Goal: Task Accomplishment & Management: Manage account settings

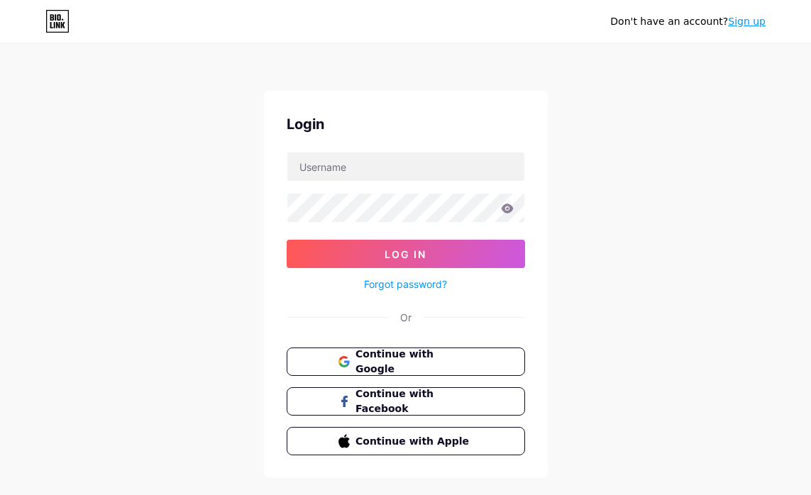
scroll to position [3, 0]
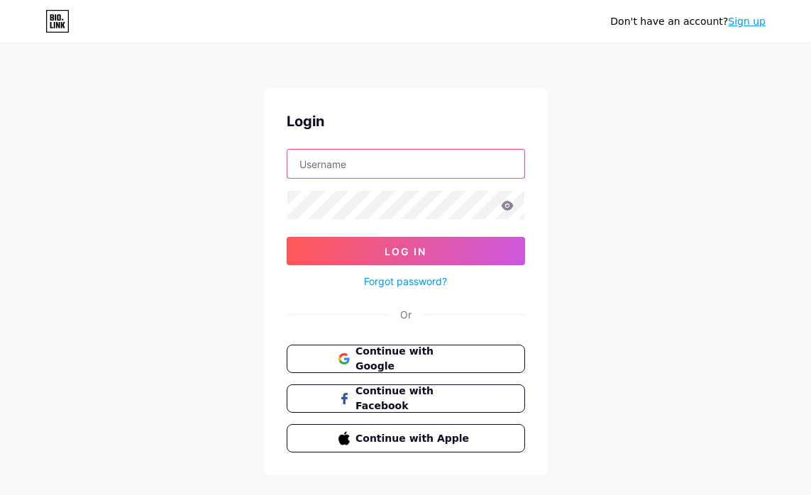
click at [411, 159] on input "text" at bounding box center [405, 164] width 237 height 28
type input "bel.vergara.eggleton@gmail.com"
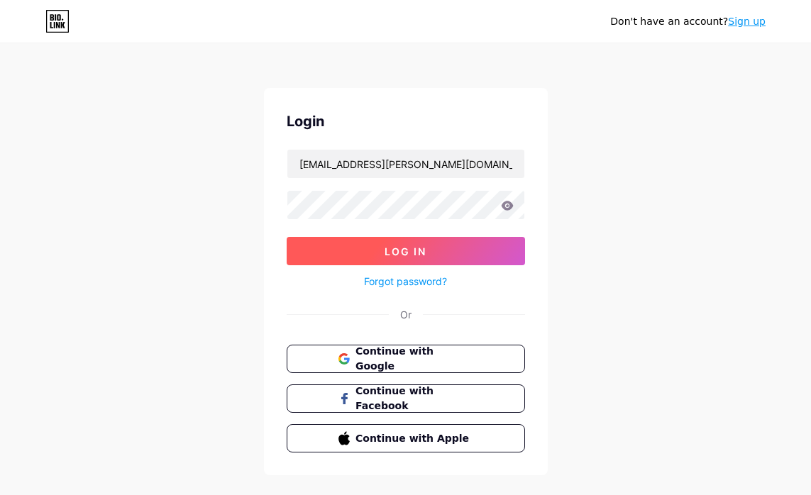
click at [412, 253] on span "Log In" at bounding box center [406, 252] width 42 height 12
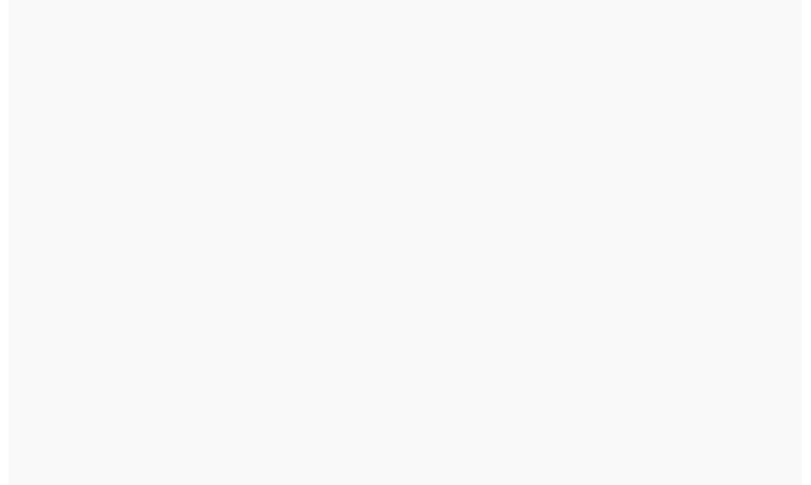
scroll to position [0, 0]
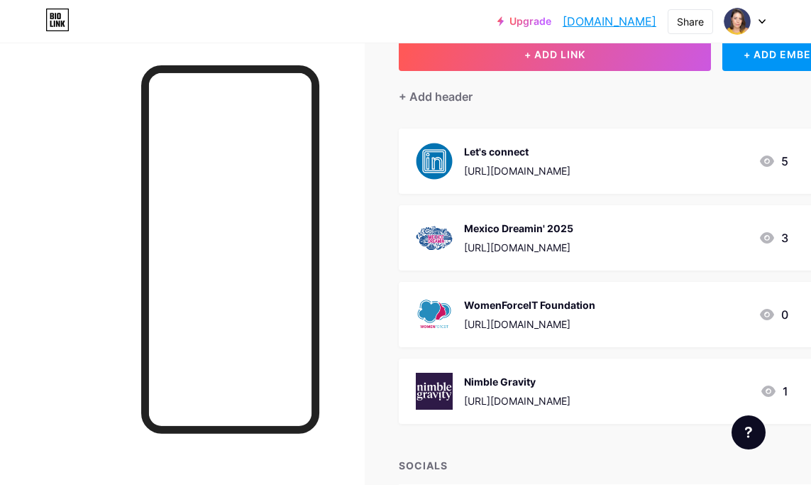
scroll to position [98, 0]
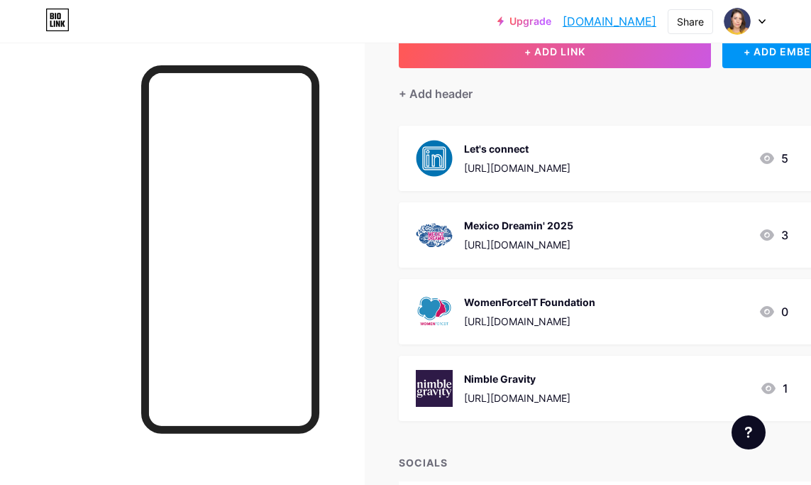
click at [788, 387] on div "1" at bounding box center [774, 388] width 28 height 17
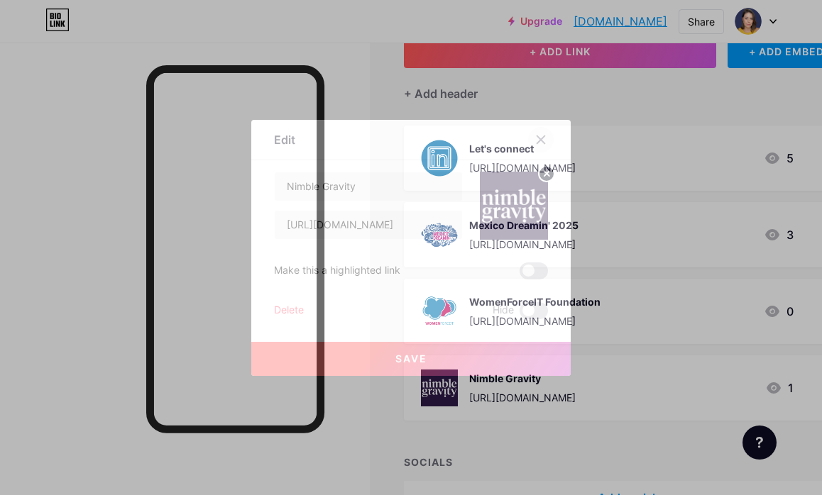
click at [535, 138] on icon at bounding box center [540, 139] width 11 height 11
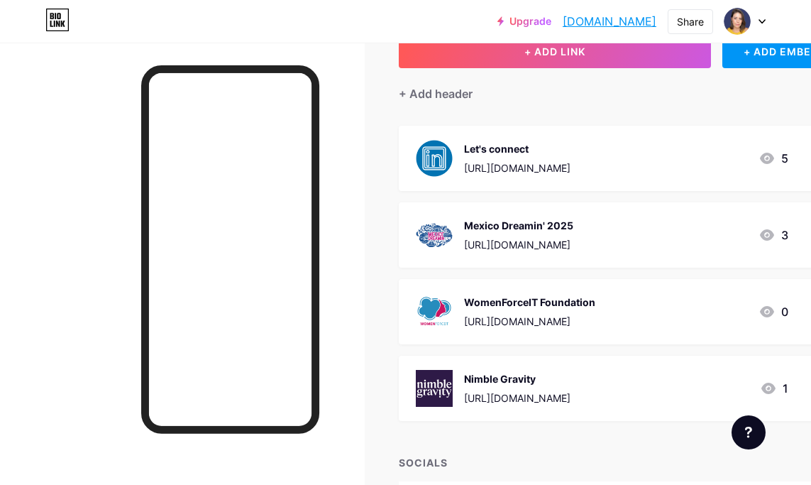
click at [614, 372] on div "Nimble Gravity https://nimblegravity.com/ 1" at bounding box center [602, 388] width 373 height 37
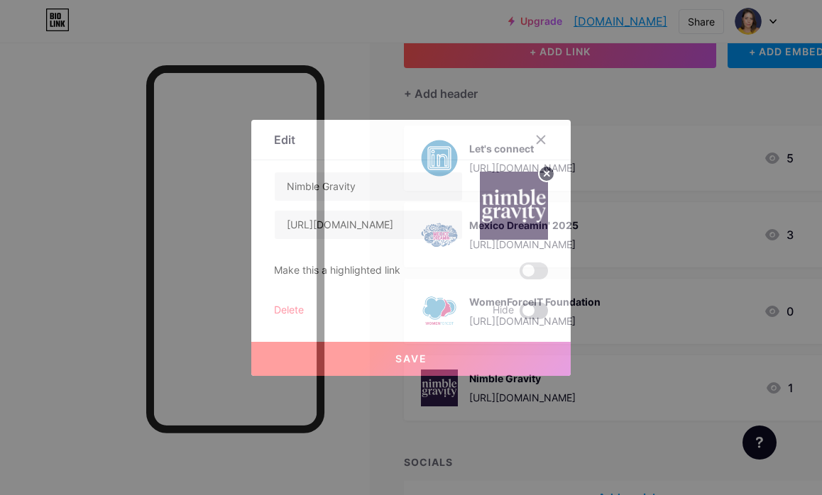
click at [521, 309] on span at bounding box center [533, 310] width 28 height 17
click at [519, 314] on input "checkbox" at bounding box center [519, 314] width 0 height 0
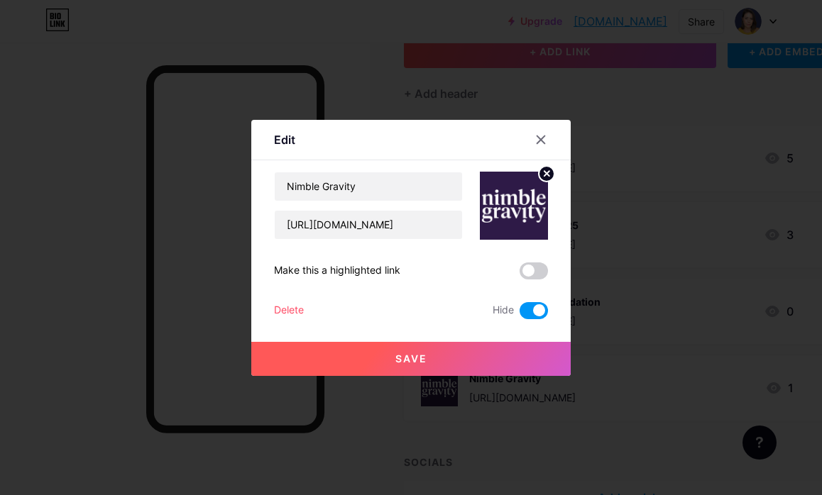
click at [451, 354] on button "Save" at bounding box center [410, 359] width 319 height 34
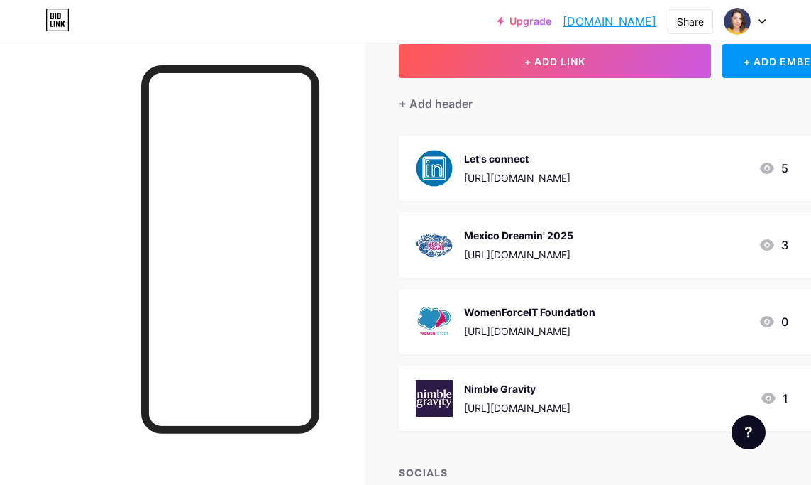
scroll to position [77, 0]
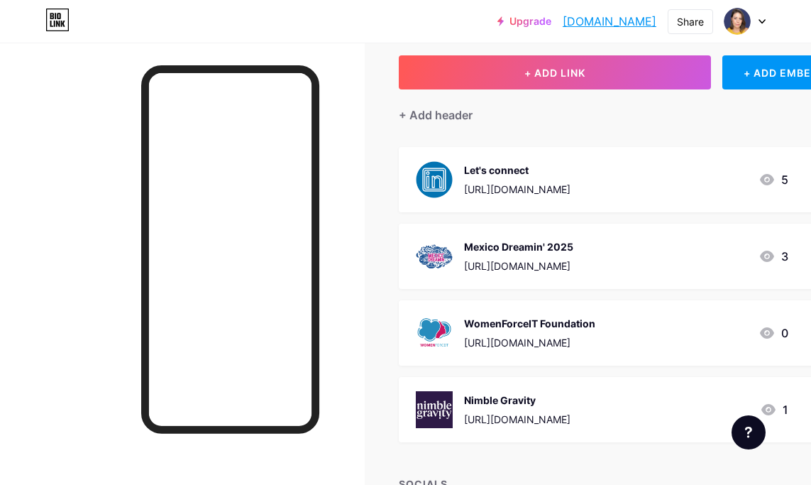
click at [627, 416] on div "Nimble Gravity [URL][DOMAIN_NAME] 1" at bounding box center [602, 409] width 373 height 37
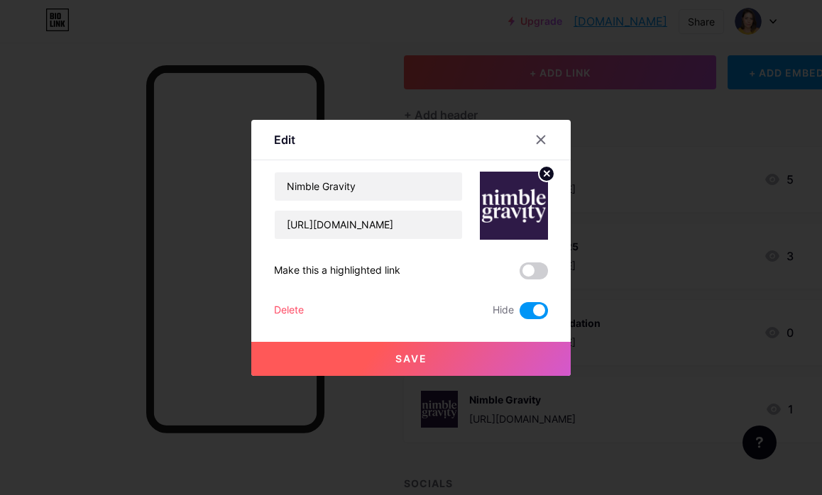
click at [529, 313] on span at bounding box center [533, 310] width 28 height 17
click at [519, 314] on input "checkbox" at bounding box center [519, 314] width 0 height 0
click at [286, 312] on div "Delete" at bounding box center [289, 310] width 30 height 17
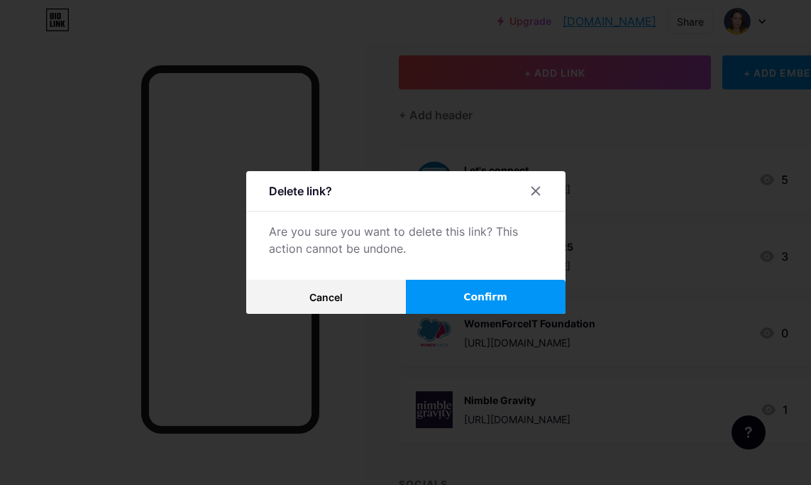
click at [494, 297] on span "Confirm" at bounding box center [485, 297] width 44 height 15
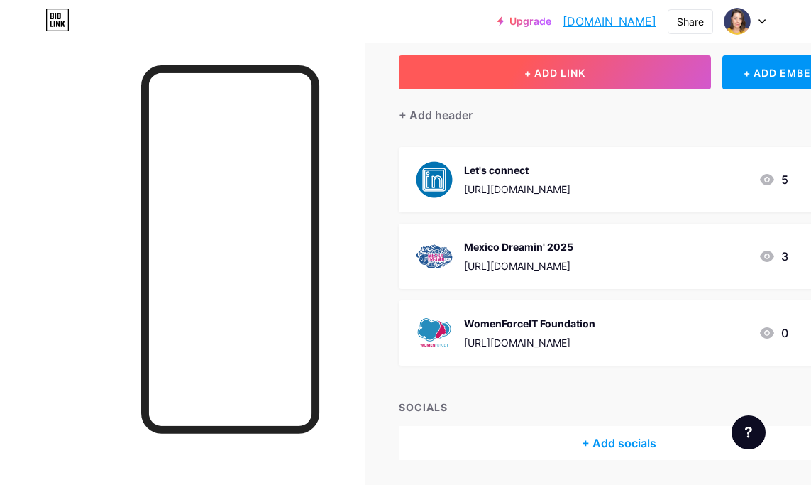
click at [633, 65] on button "+ ADD LINK" at bounding box center [555, 72] width 312 height 34
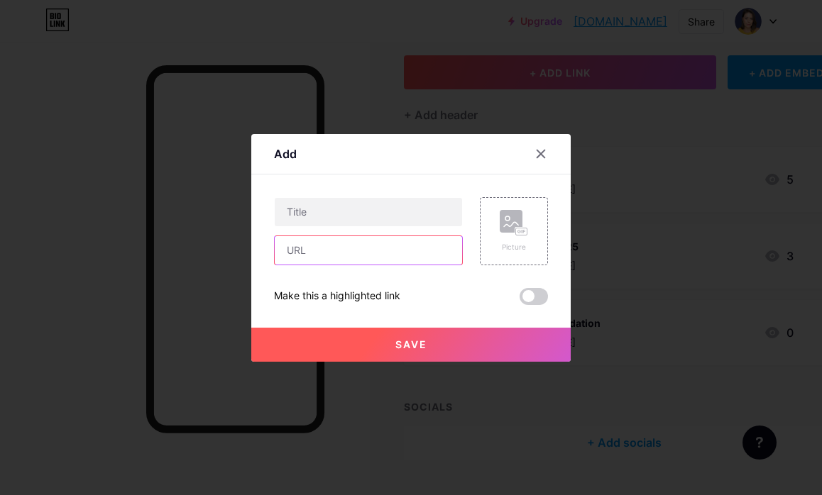
click at [360, 260] on input "text" at bounding box center [368, 250] width 187 height 28
paste input "[URL][DOMAIN_NAME]"
type input "[URL][DOMAIN_NAME]"
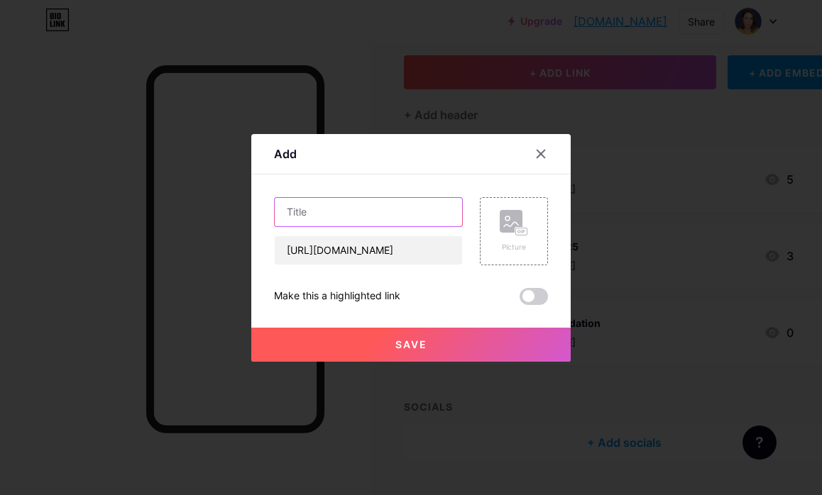
click at [330, 214] on input "text" at bounding box center [368, 212] width 187 height 28
type input "Arcsona"
click at [401, 350] on span "Save" at bounding box center [411, 345] width 32 height 12
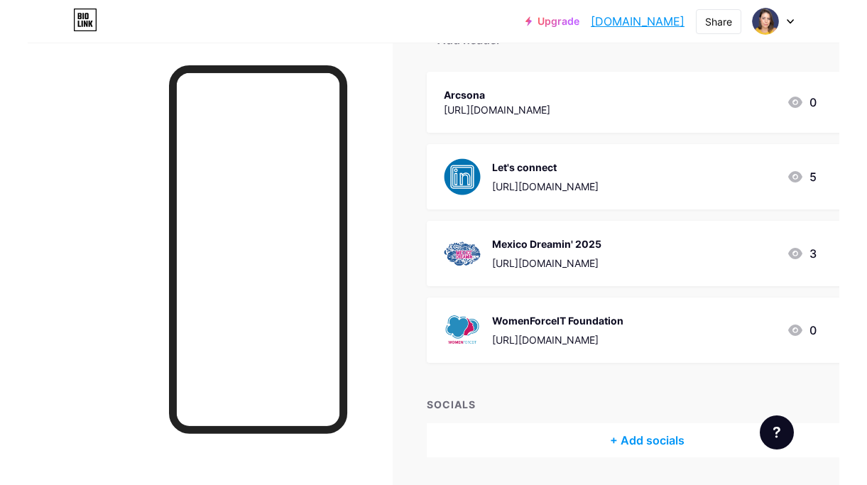
scroll to position [154, 0]
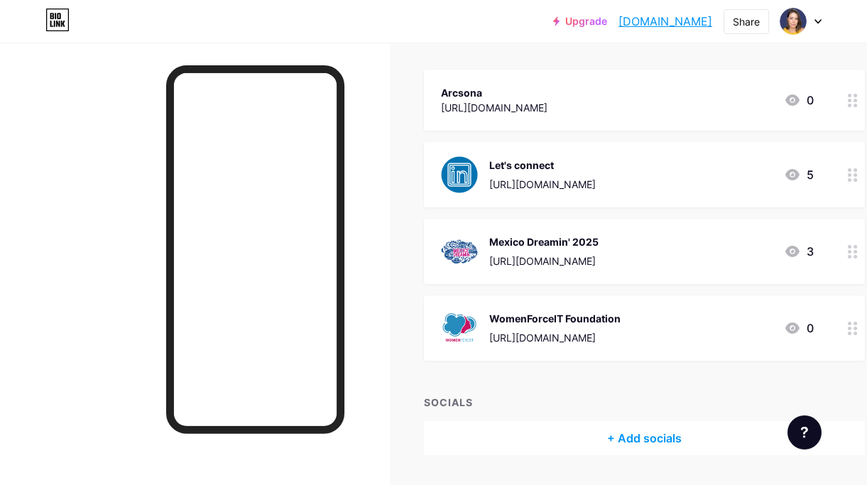
click at [810, 99] on icon at bounding box center [852, 100] width 10 height 13
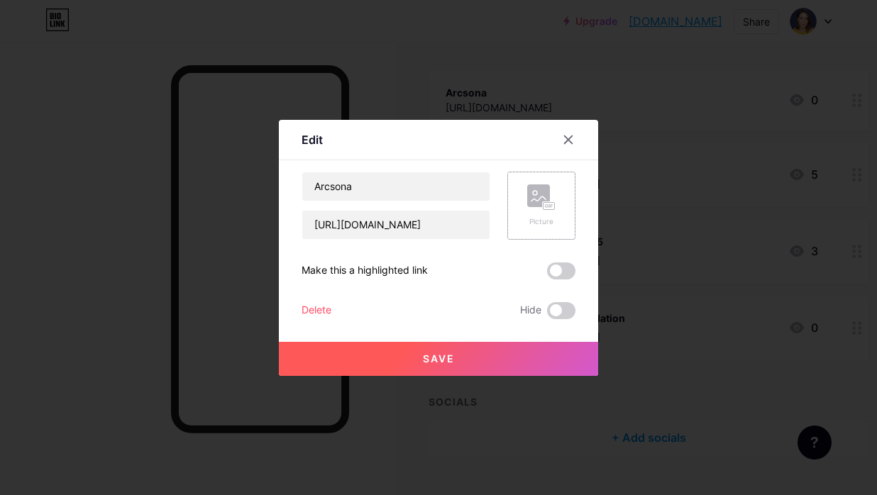
click at [537, 214] on div "Picture" at bounding box center [541, 206] width 28 height 43
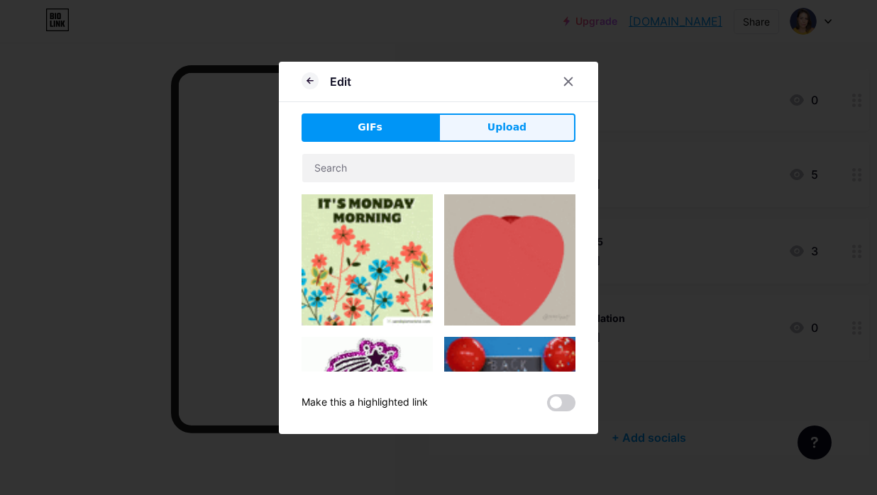
click at [506, 129] on span "Upload" at bounding box center [507, 127] width 39 height 15
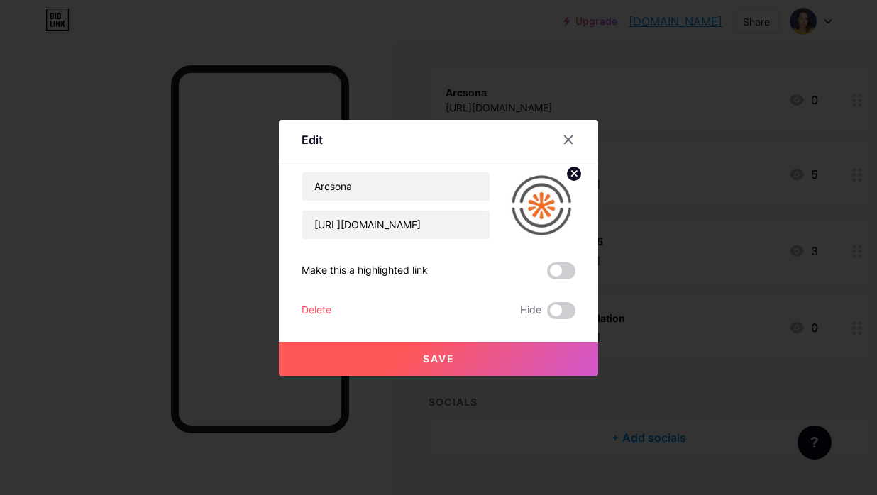
click at [423, 359] on span "Save" at bounding box center [439, 359] width 32 height 12
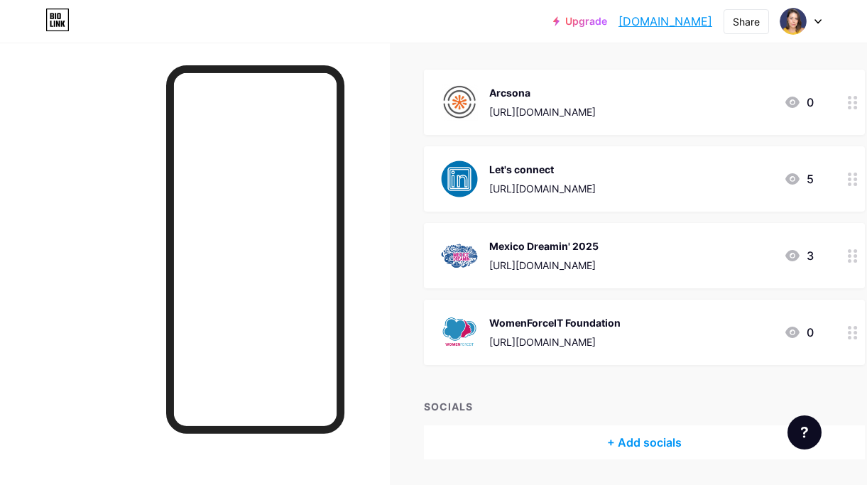
click at [810, 104] on icon at bounding box center [852, 102] width 10 height 13
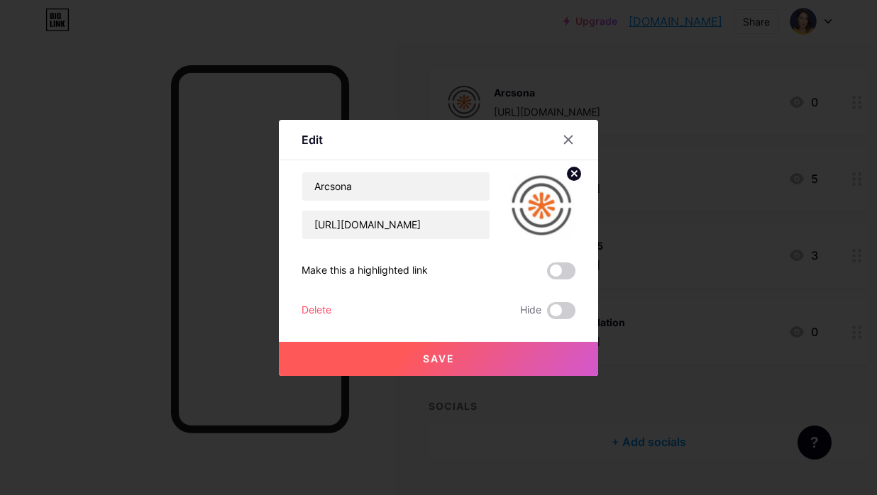
click at [548, 272] on span at bounding box center [561, 271] width 28 height 17
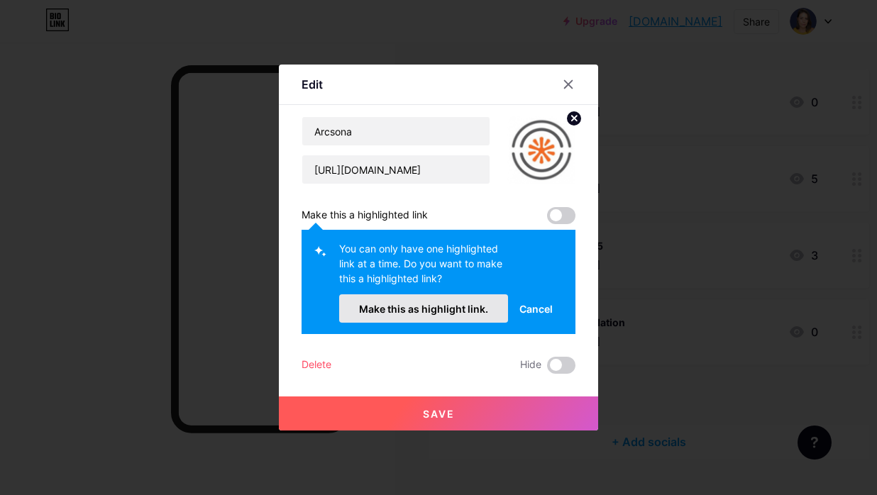
click at [481, 312] on span "Make this as highlight link." at bounding box center [423, 309] width 129 height 12
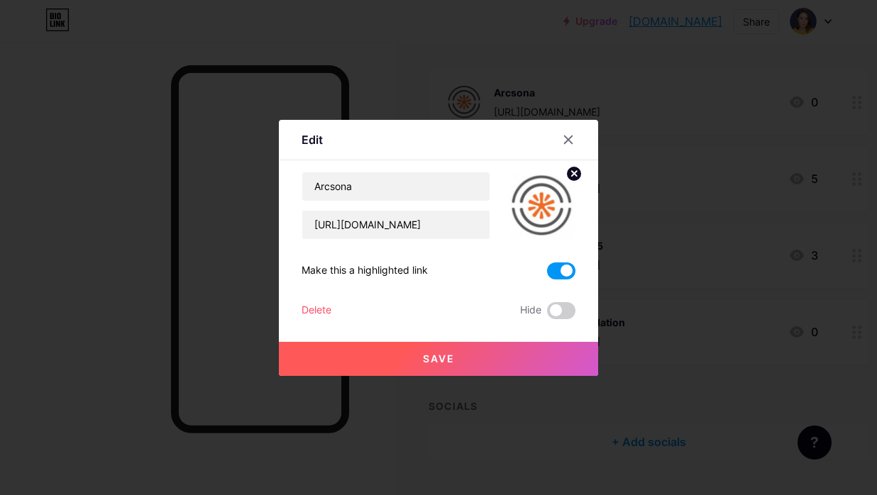
click at [625, 390] on div at bounding box center [438, 247] width 877 height 495
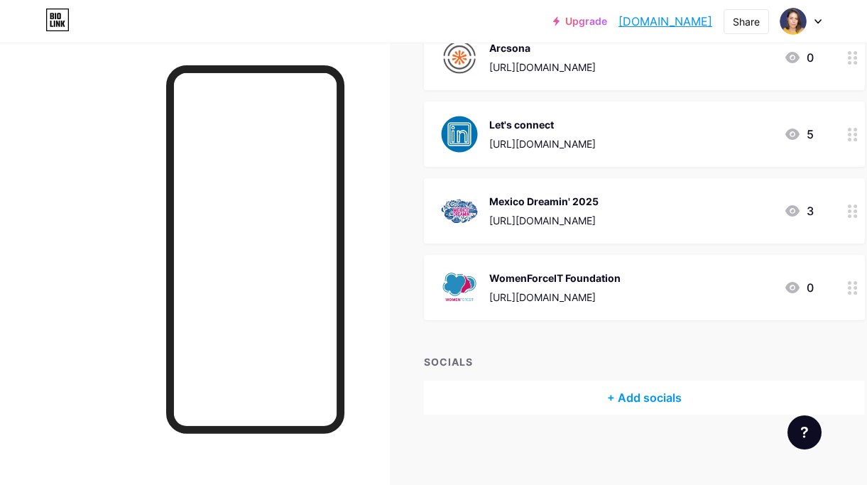
scroll to position [0, 0]
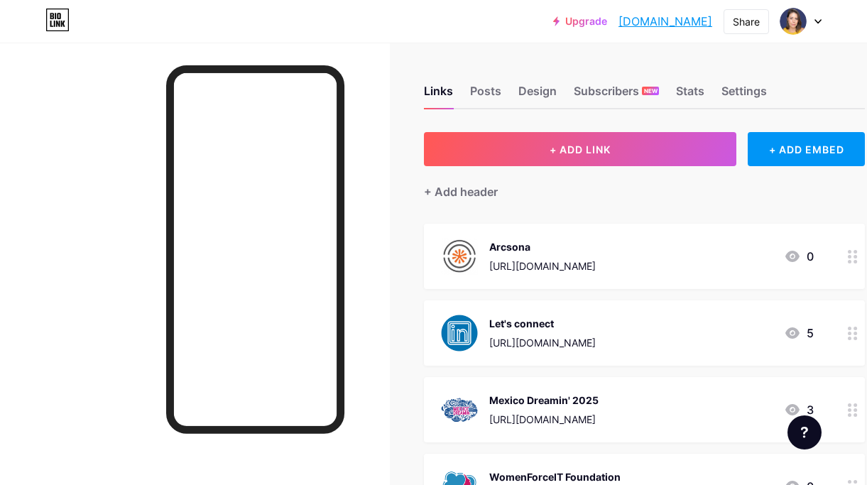
click at [857, 253] on icon at bounding box center [852, 256] width 10 height 13
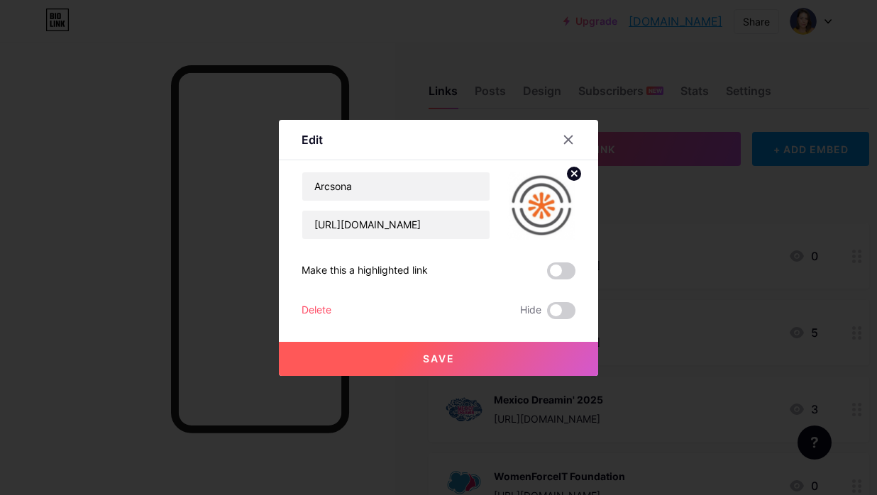
click at [547, 265] on span at bounding box center [561, 271] width 28 height 17
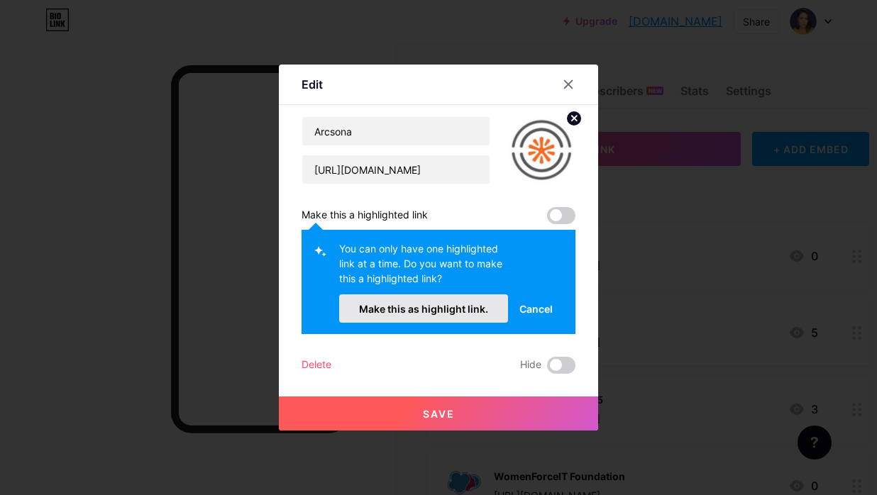
click at [483, 307] on button "Make this as highlight link." at bounding box center [423, 309] width 169 height 28
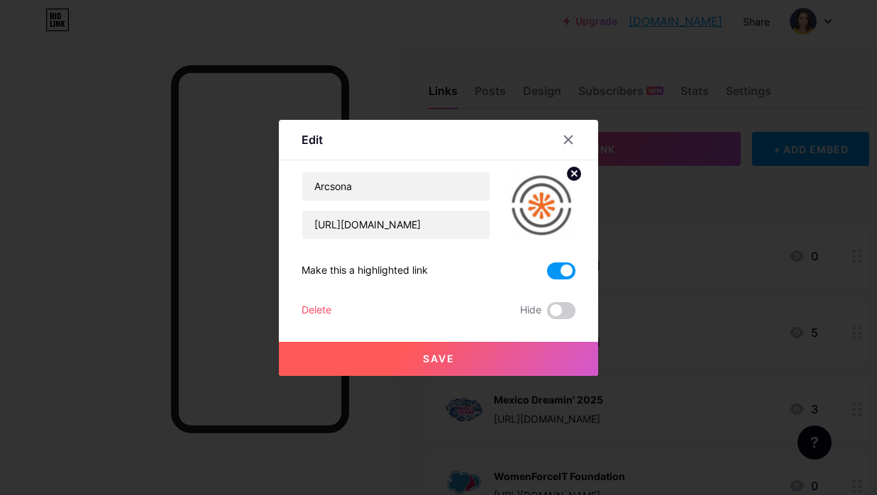
click at [456, 353] on button "Save" at bounding box center [438, 359] width 319 height 34
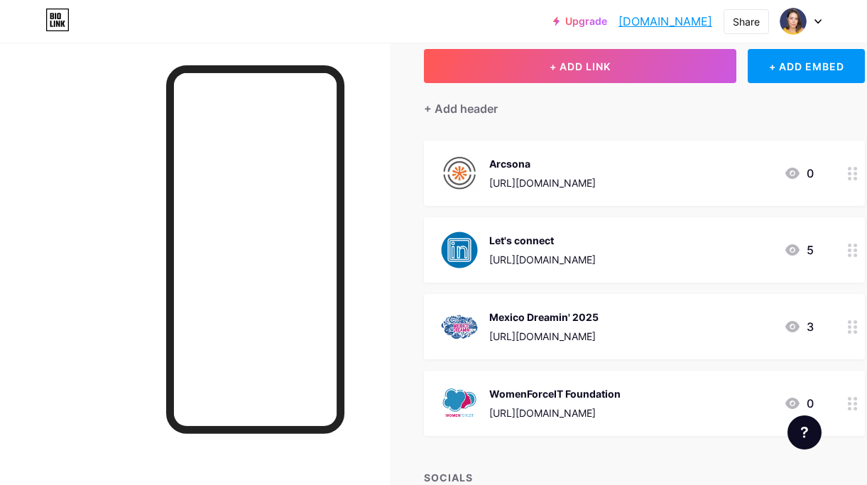
scroll to position [123, 0]
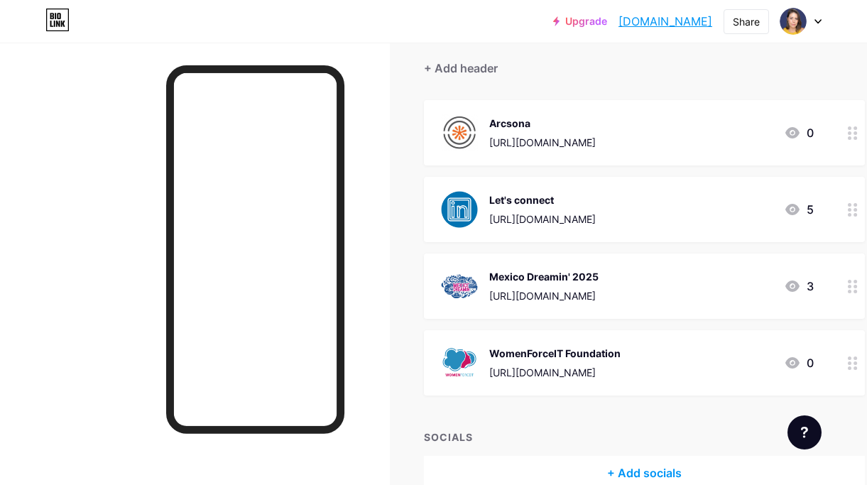
drag, startPoint x: 695, startPoint y: 214, endPoint x: 672, endPoint y: 390, distance: 177.5
click at [672, 390] on span "Arcsona [URL][DOMAIN_NAME] 0 Let's connect [URL][DOMAIN_NAME] 5 Mexico Dreamin'…" at bounding box center [644, 247] width 441 height 295
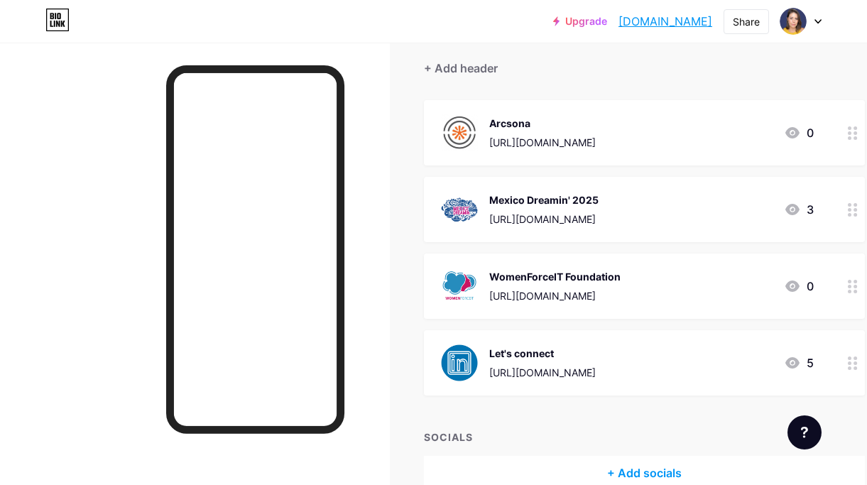
click at [401, 104] on div "Links Posts Design Subscribers NEW Stats Settings + ADD LINK + ADD EMBED + Add …" at bounding box center [462, 240] width 924 height 642
click at [559, 212] on div "[URL][DOMAIN_NAME]" at bounding box center [543, 218] width 109 height 15
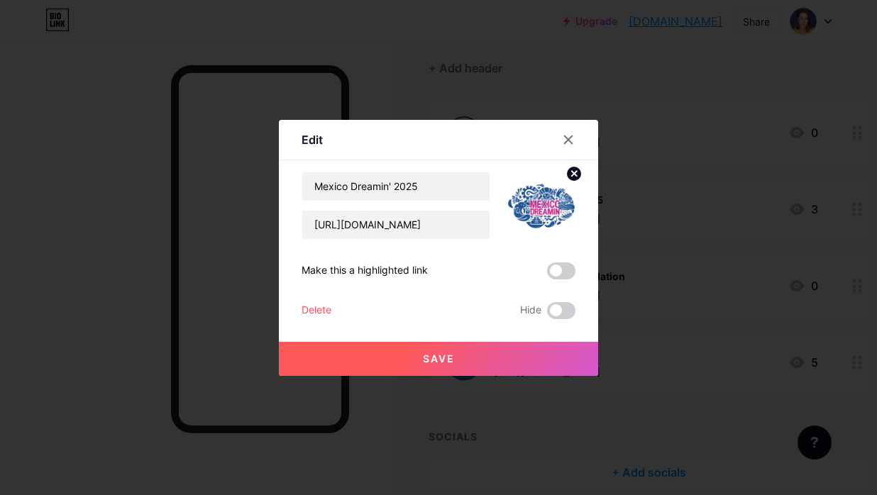
click at [473, 358] on button "Save" at bounding box center [438, 359] width 319 height 34
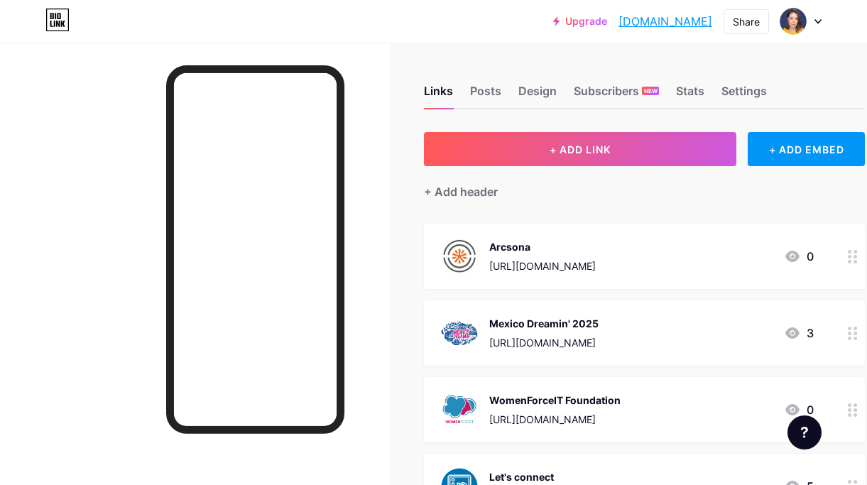
click at [553, 26] on link "Upgrade" at bounding box center [580, 21] width 54 height 11
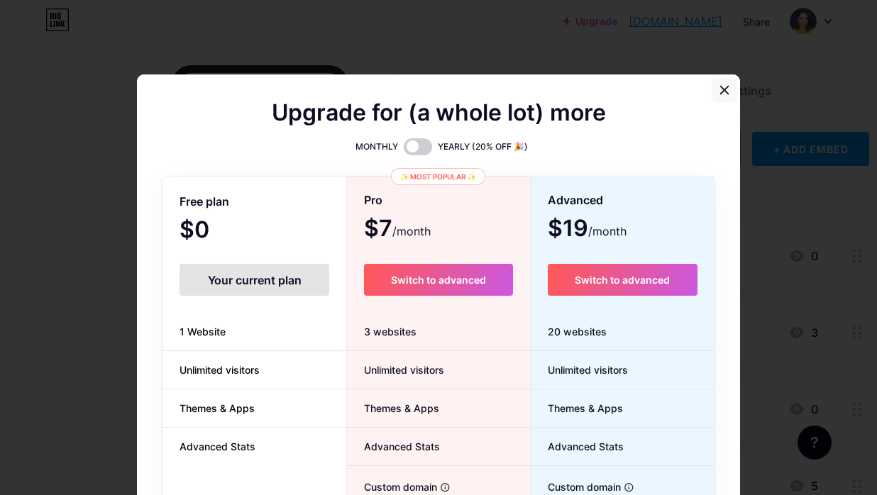
click at [725, 83] on div at bounding box center [725, 90] width 26 height 26
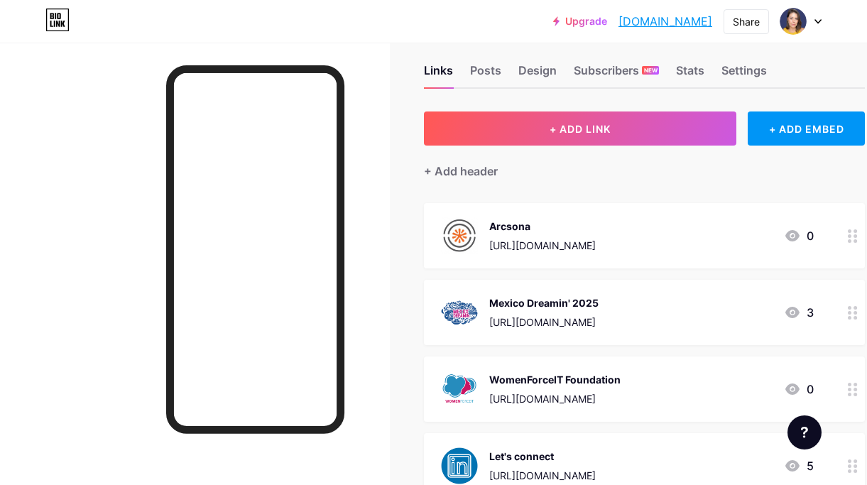
scroll to position [29, 0]
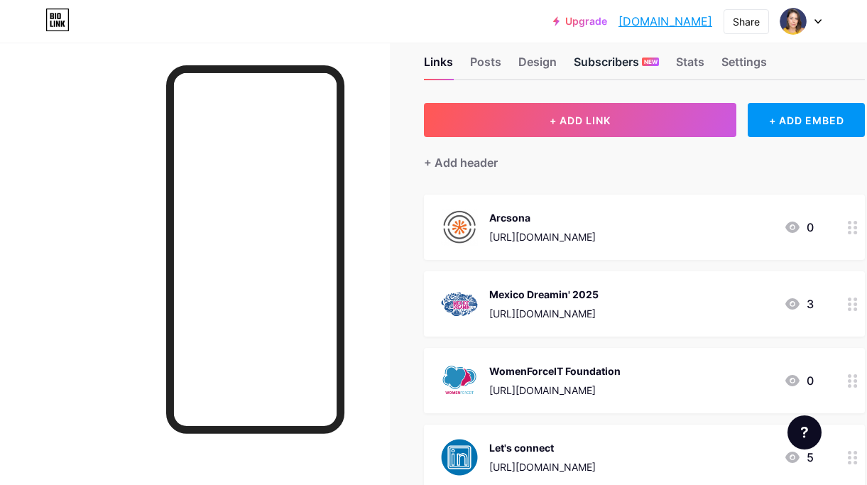
click at [622, 67] on div "Subscribers NEW" at bounding box center [615, 66] width 85 height 26
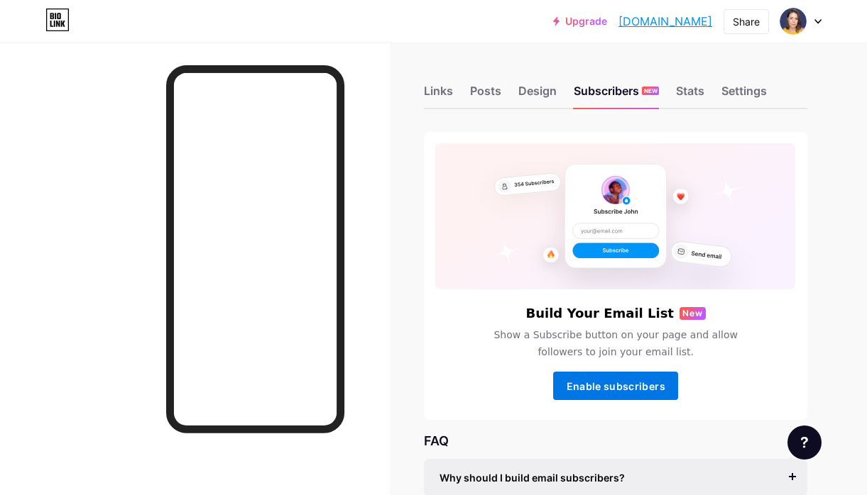
click at [585, 386] on span "Enable subscribers" at bounding box center [615, 386] width 99 height 12
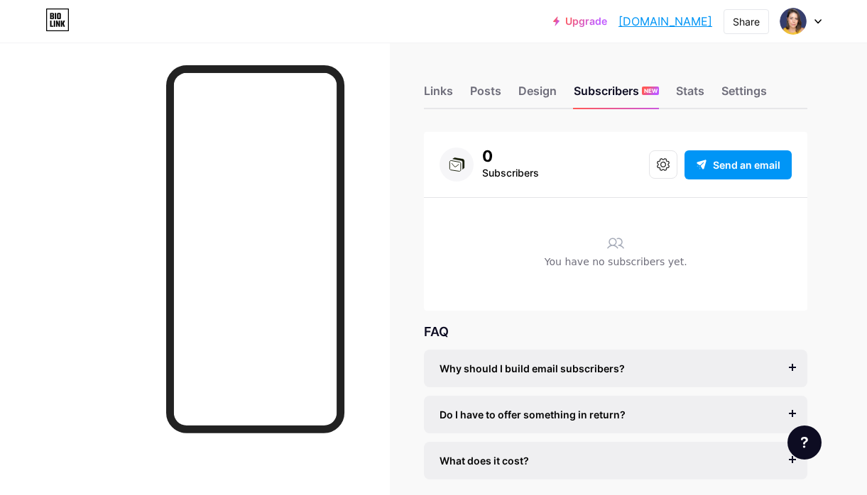
scroll to position [55, 0]
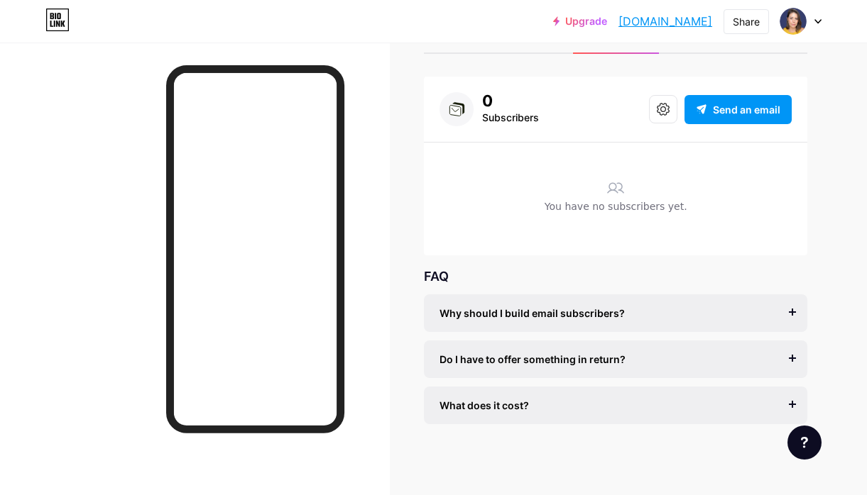
click at [585, 319] on span "Why should I build email subscribers?" at bounding box center [531, 313] width 185 height 15
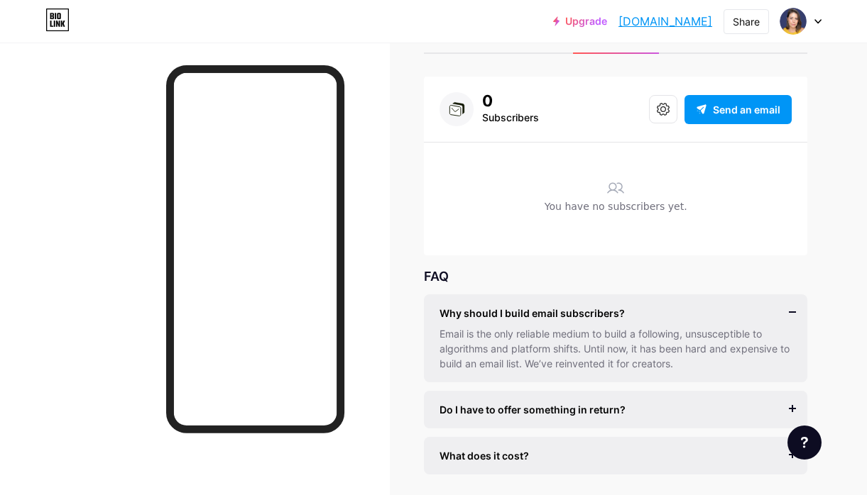
click at [585, 319] on span "Why should I build email subscribers?" at bounding box center [531, 313] width 185 height 15
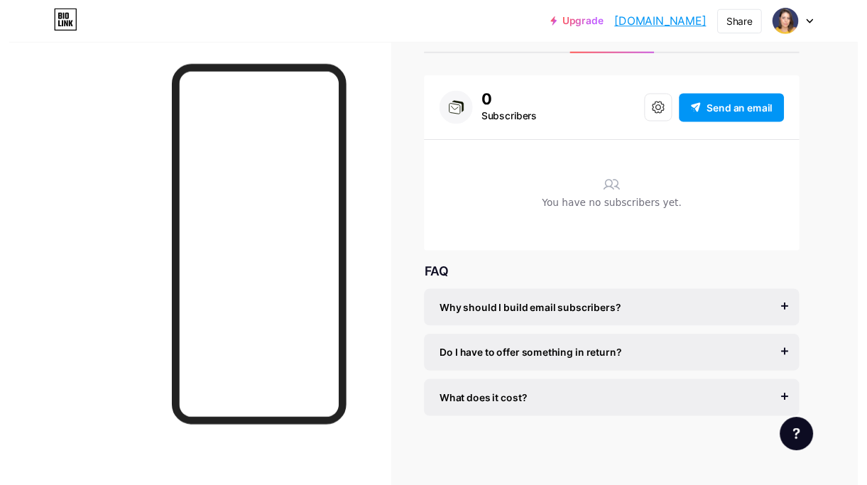
scroll to position [0, 0]
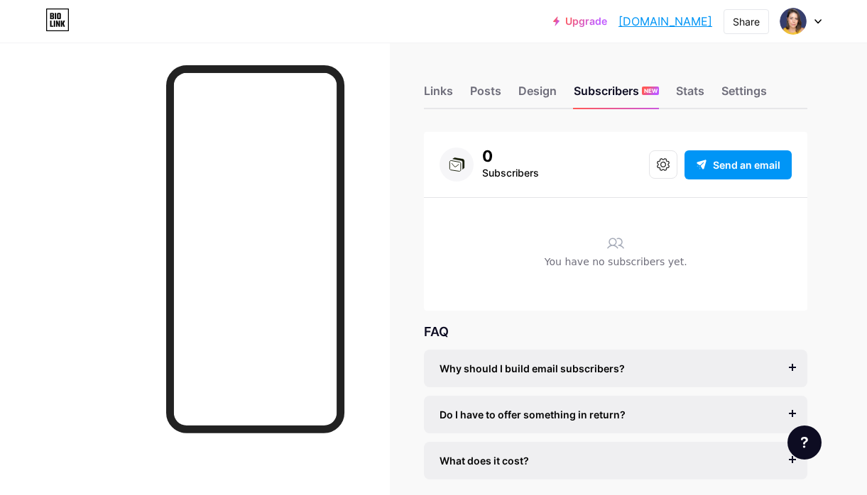
click at [458, 97] on div "Links Posts Design Subscribers NEW Stats Settings" at bounding box center [615, 85] width 383 height 50
click at [442, 90] on div "Links" at bounding box center [438, 95] width 29 height 26
